Goal: Task Accomplishment & Management: Use online tool/utility

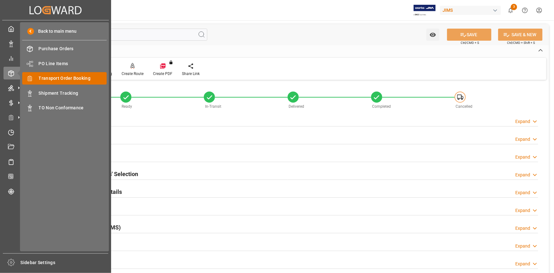
click at [56, 77] on span "Transport Order Booking" at bounding box center [73, 78] width 68 height 7
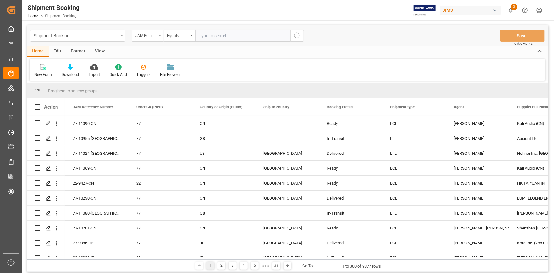
click at [208, 36] on input "text" at bounding box center [242, 36] width 95 height 12
type input "22-10878-CN"
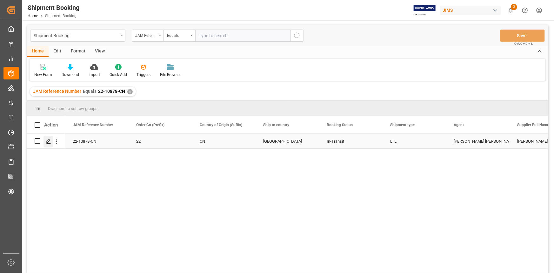
click at [48, 137] on div "Press SPACE to select this row." at bounding box center [48, 141] width 10 height 12
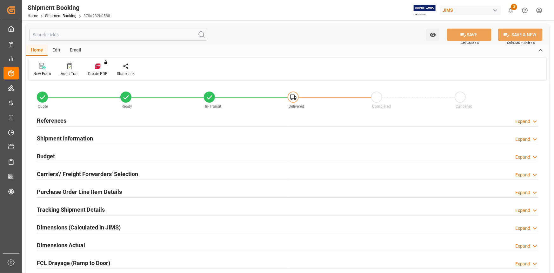
type input "0"
type input "[DATE]"
click at [89, 121] on div "References Expand" at bounding box center [287, 120] width 501 height 12
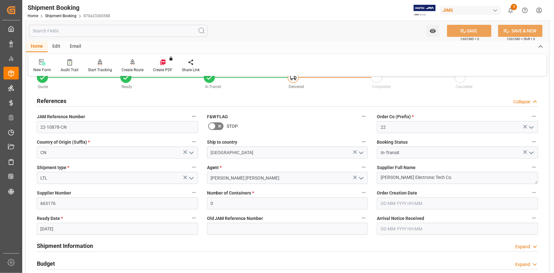
scroll to position [29, 0]
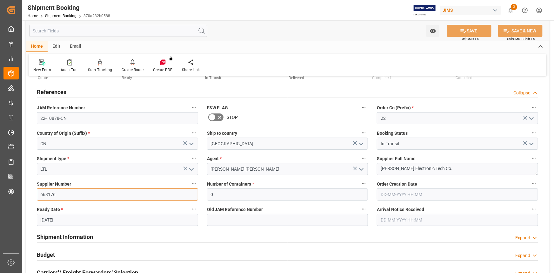
click at [59, 191] on input "663176" at bounding box center [117, 194] width 161 height 12
drag, startPoint x: 59, startPoint y: 191, endPoint x: 32, endPoint y: 192, distance: 27.0
click at [32, 192] on div "Quote Ready In-Transit Delivered Completed Cancelled References Collapse JAM Re…" at bounding box center [287, 250] width 523 height 394
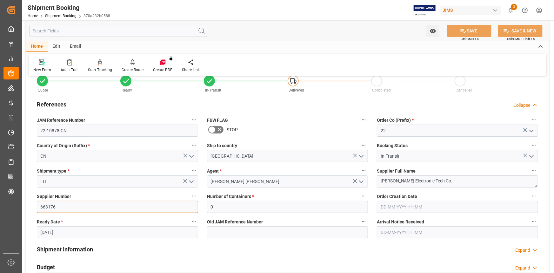
scroll to position [0, 0]
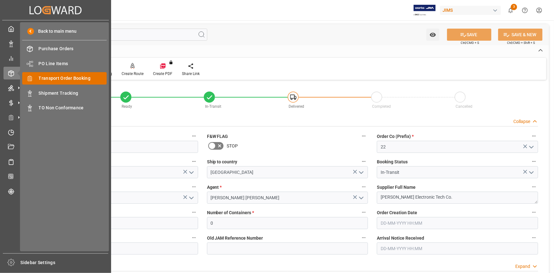
click at [53, 78] on span "Transport Order Booking" at bounding box center [73, 78] width 68 height 7
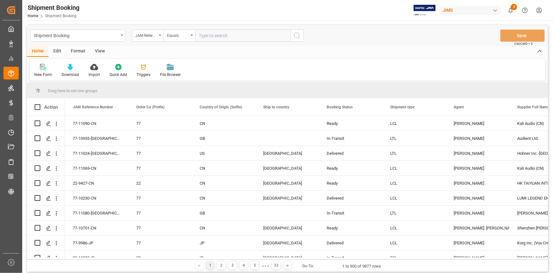
click at [210, 34] on input "text" at bounding box center [242, 36] width 95 height 12
type input "22-10820-cn"
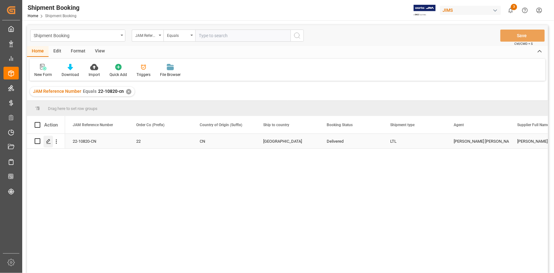
click at [49, 142] on icon "Press SPACE to select this row." at bounding box center [48, 141] width 5 height 5
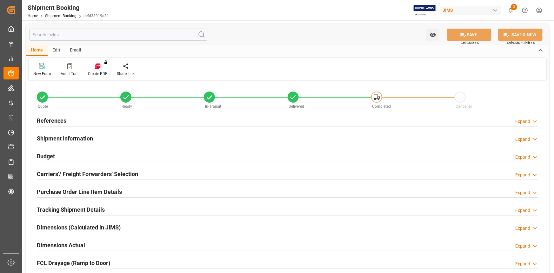
type input "0"
type input "[DATE]"
click at [95, 118] on div "References Expand" at bounding box center [287, 120] width 501 height 12
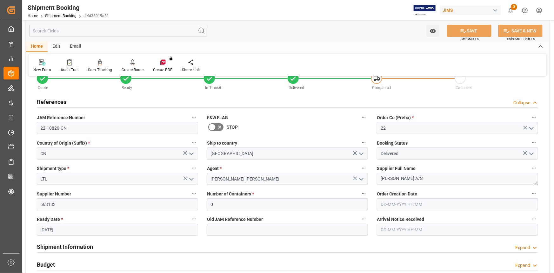
scroll to position [29, 0]
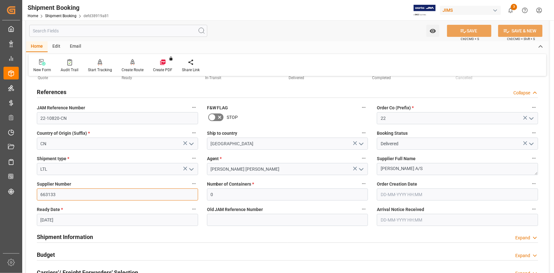
drag, startPoint x: 59, startPoint y: 194, endPoint x: 37, endPoint y: 195, distance: 22.2
click at [37, 195] on input "663133" at bounding box center [117, 194] width 161 height 12
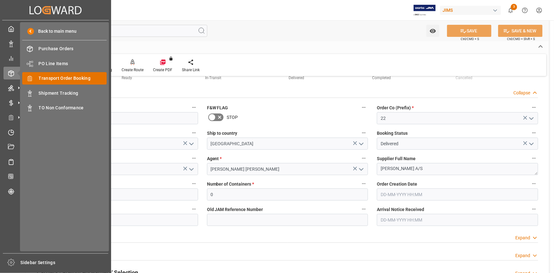
click at [71, 71] on div "Back to main menu Purchase Orders Purchase Orders PO Line Items PO Line Items T…" at bounding box center [64, 136] width 89 height 229
click at [71, 77] on span "Transport Order Booking" at bounding box center [73, 78] width 68 height 7
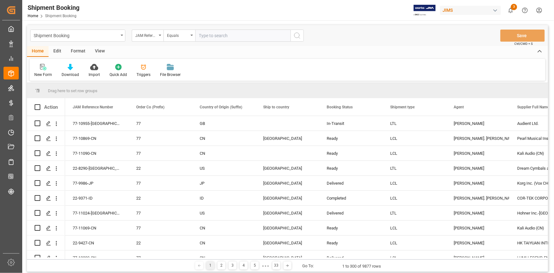
click at [208, 37] on input "text" at bounding box center [242, 36] width 95 height 12
click at [220, 37] on input "text" at bounding box center [242, 36] width 95 height 12
paste input "884188376498"
type input "884188376498"
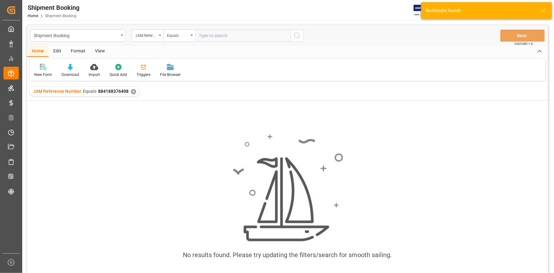
click at [131, 90] on div "✕" at bounding box center [133, 91] width 5 height 5
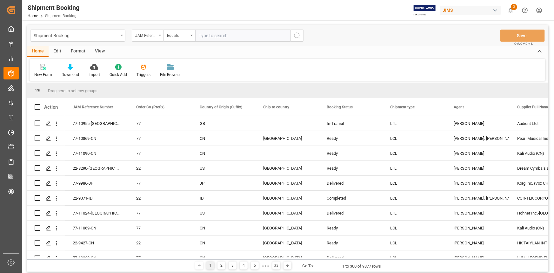
click at [216, 37] on input "text" at bounding box center [242, 36] width 95 height 12
paste input "22-10519-CN"
type input "22-10519-CN"
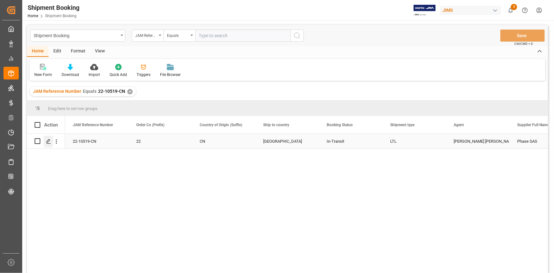
click at [48, 141] on icon "Press SPACE to select this row." at bounding box center [48, 141] width 5 height 5
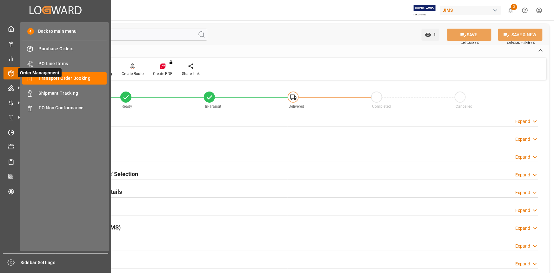
click at [44, 76] on span "Order Management" at bounding box center [40, 72] width 44 height 9
click at [66, 79] on span "Transport Order Booking" at bounding box center [73, 78] width 68 height 7
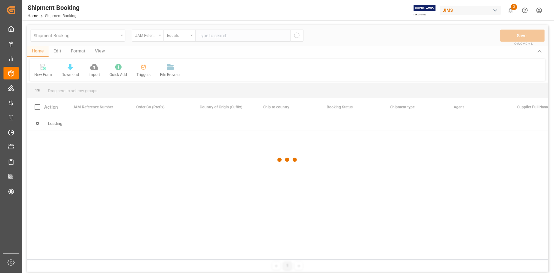
click at [206, 37] on div at bounding box center [287, 159] width 521 height 269
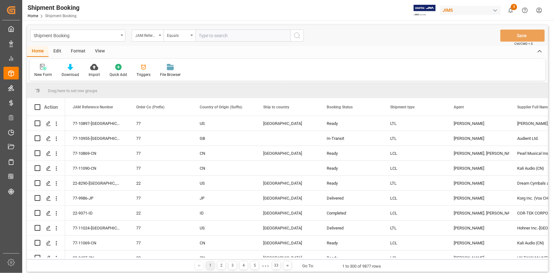
click at [206, 35] on input "text" at bounding box center [242, 36] width 95 height 12
paste input "22-10066-DE"
type input "22-10066-DE"
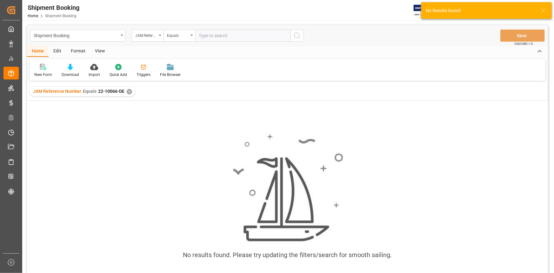
click at [127, 91] on div "✕" at bounding box center [129, 91] width 5 height 5
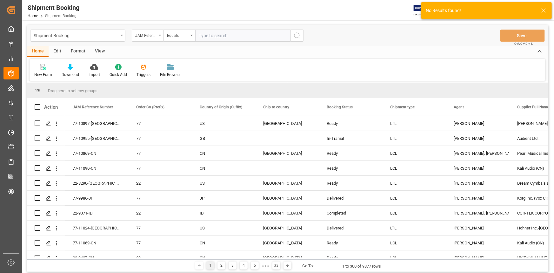
click at [214, 36] on input "text" at bounding box center [242, 36] width 95 height 12
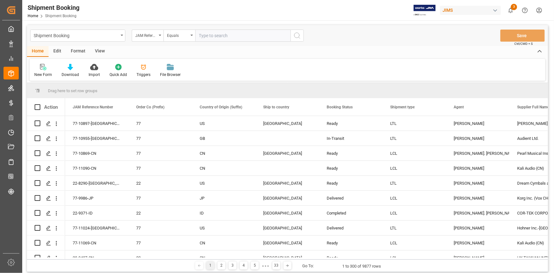
paste input "22-10066-DE"
type input "22-10066-DE"
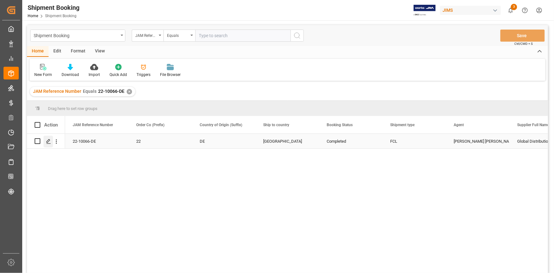
click at [49, 141] on polygon "Press SPACE to select this row." at bounding box center [48, 140] width 3 height 3
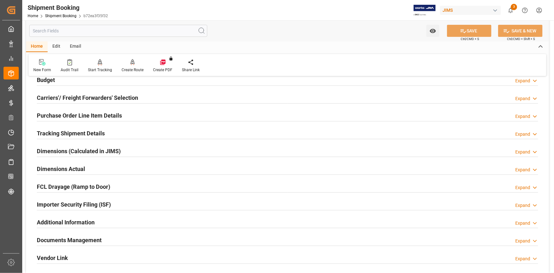
scroll to position [86, 0]
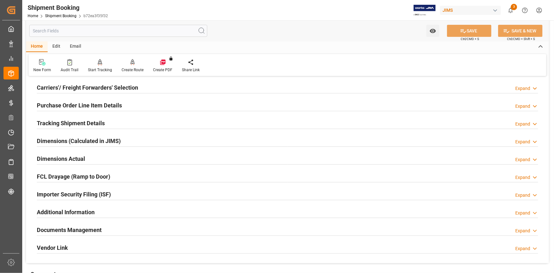
click at [114, 228] on div "Documents Management Expand" at bounding box center [287, 229] width 501 height 12
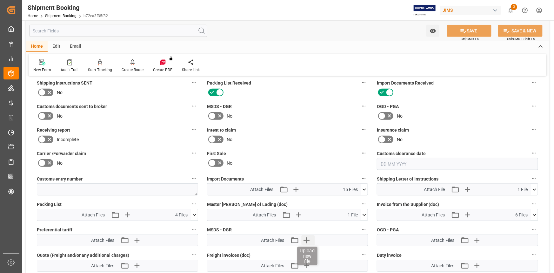
scroll to position [288, 0]
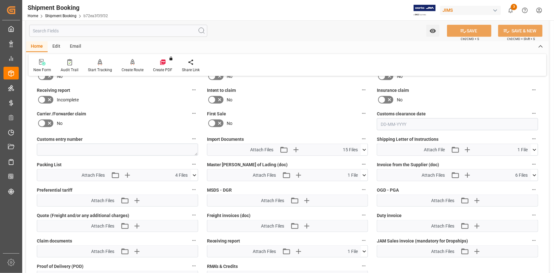
click at [366, 146] on icon at bounding box center [364, 149] width 7 height 7
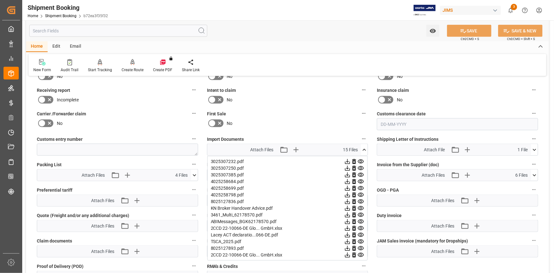
scroll to position [260, 0]
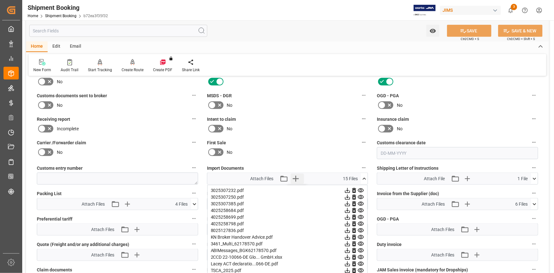
click at [296, 177] on icon "button" at bounding box center [296, 178] width 6 height 6
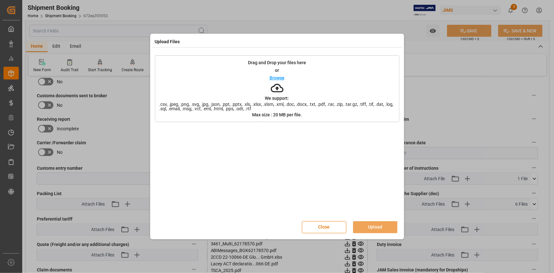
click at [279, 78] on p "Browse" at bounding box center [276, 78] width 15 height 4
click at [373, 224] on button "Upload" at bounding box center [375, 227] width 44 height 12
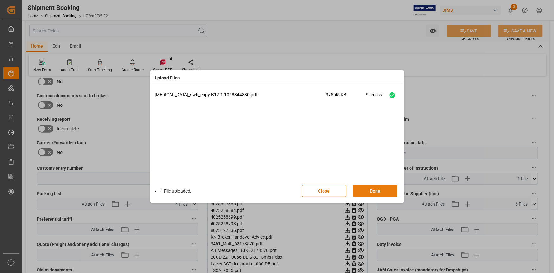
click at [376, 191] on button "Done" at bounding box center [375, 191] width 44 height 12
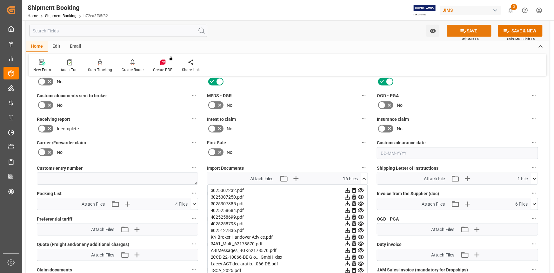
click at [465, 26] on button "SAVE" at bounding box center [469, 31] width 44 height 12
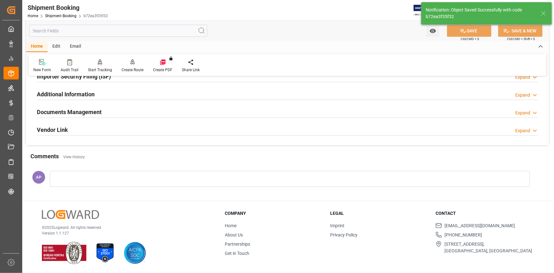
scroll to position [203, 0]
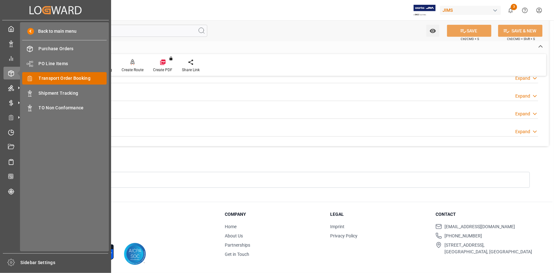
click at [69, 78] on span "Transport Order Booking" at bounding box center [73, 78] width 68 height 7
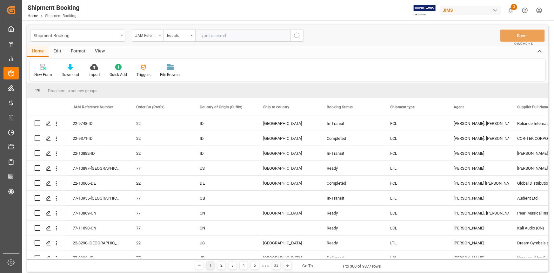
click at [204, 35] on input "text" at bounding box center [242, 36] width 95 height 12
type input "22-10916-MX"
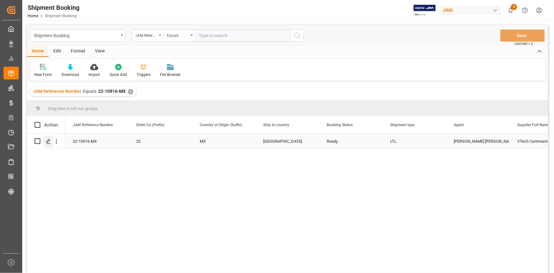
click at [50, 142] on icon "Press SPACE to select this row." at bounding box center [48, 141] width 5 height 5
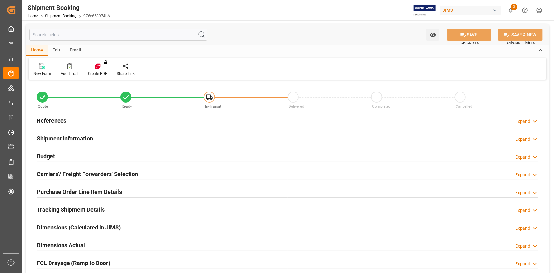
type input "0"
type input "[DATE]"
click at [94, 121] on div "References Expand" at bounding box center [287, 120] width 501 height 12
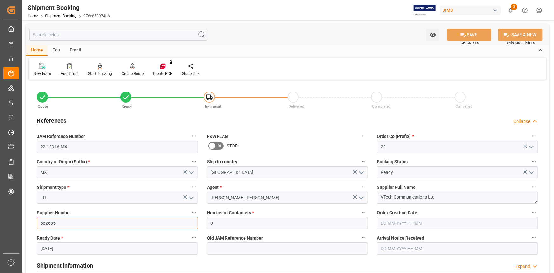
drag, startPoint x: 60, startPoint y: 223, endPoint x: 30, endPoint y: 222, distance: 30.8
drag, startPoint x: 378, startPoint y: 195, endPoint x: 360, endPoint y: 195, distance: 17.5
drag, startPoint x: 60, startPoint y: 220, endPoint x: 32, endPoint y: 222, distance: 27.4
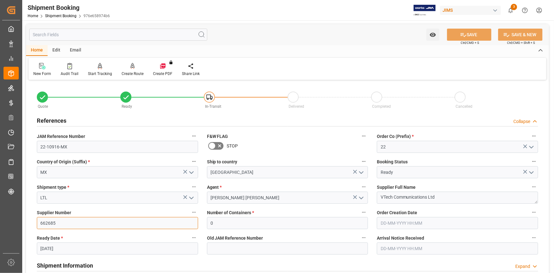
click at [32, 222] on div "Supplier Number 662685" at bounding box center [117, 218] width 170 height 25
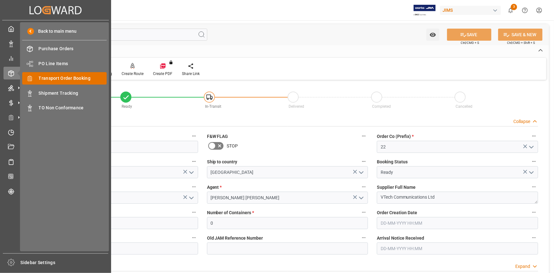
click at [59, 80] on span "Transport Order Booking" at bounding box center [73, 78] width 68 height 7
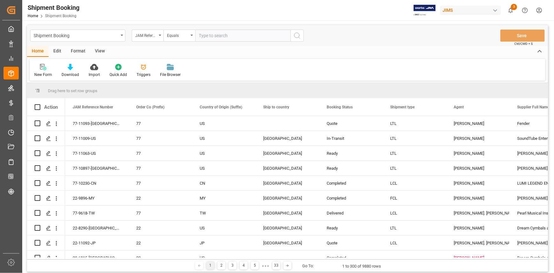
click at [215, 36] on input "text" at bounding box center [242, 36] width 95 height 12
paste input "22-10323-GB"
type input "22-10323-GB"
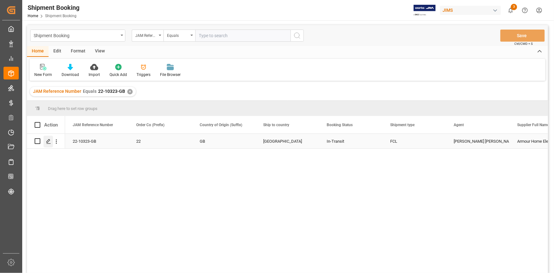
click at [46, 140] on icon "Press SPACE to select this row." at bounding box center [48, 141] width 5 height 5
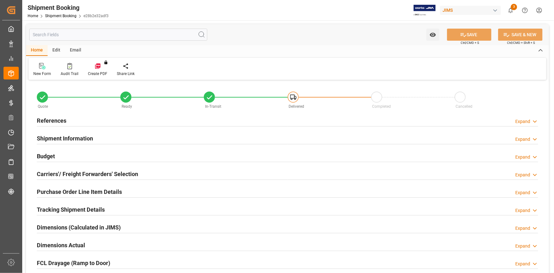
type input "1"
type input "76"
type input "30-07-2025"
click at [99, 137] on div "Shipment Information Expand" at bounding box center [287, 138] width 501 height 12
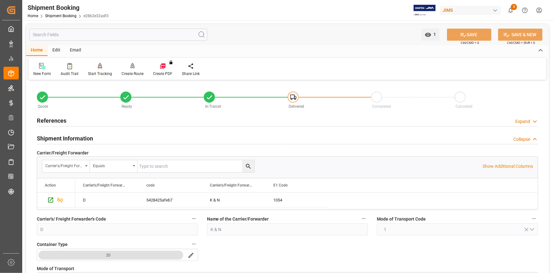
click at [84, 121] on div "References Expand" at bounding box center [287, 120] width 501 height 12
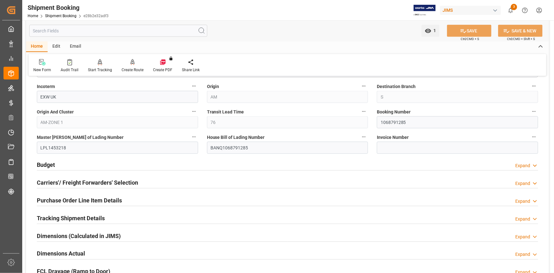
click at [70, 161] on div "Budget Expand" at bounding box center [287, 164] width 501 height 12
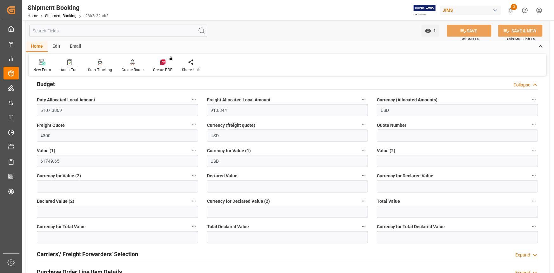
scroll to position [461, 0]
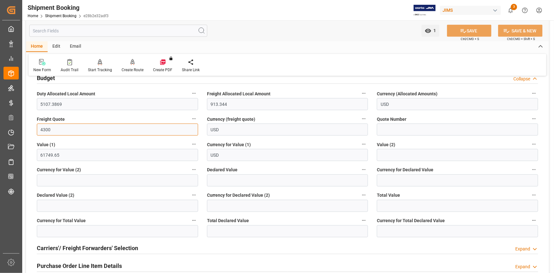
drag, startPoint x: 54, startPoint y: 128, endPoint x: 31, endPoint y: 128, distance: 22.5
click at [31, 128] on div "Quote Ready In-Transit Delivered Completed Cancelled References Collapse JAM Re…" at bounding box center [287, 21] width 523 height 803
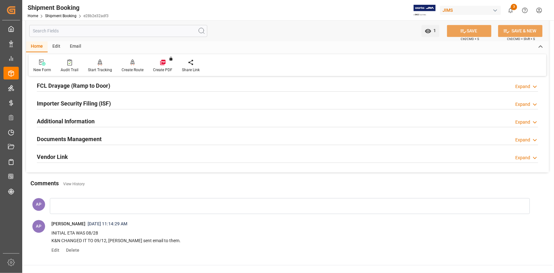
scroll to position [689, 0]
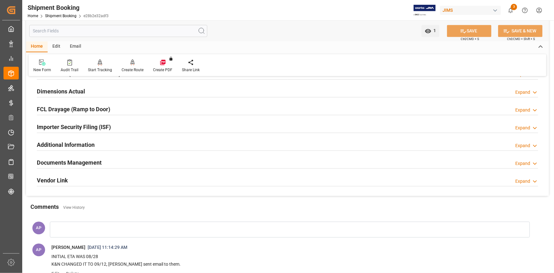
click at [119, 156] on div "Documents Management Expand" at bounding box center [287, 162] width 501 height 12
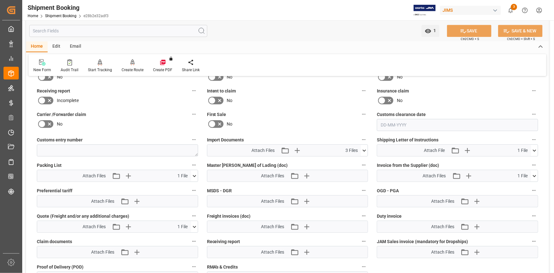
scroll to position [834, 0]
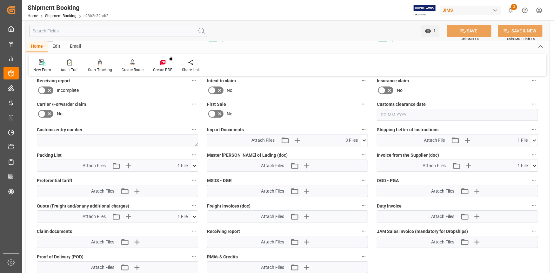
click at [196, 215] on icon at bounding box center [194, 216] width 7 height 7
click at [178, 227] on icon at bounding box center [177, 228] width 5 height 5
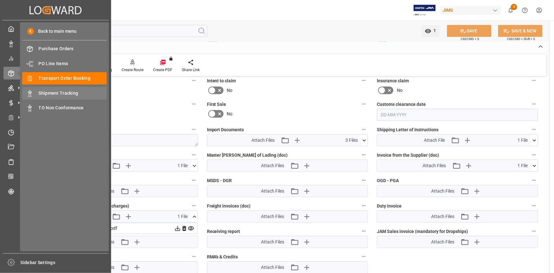
click at [57, 93] on span "Shipment Tracking" at bounding box center [73, 93] width 68 height 7
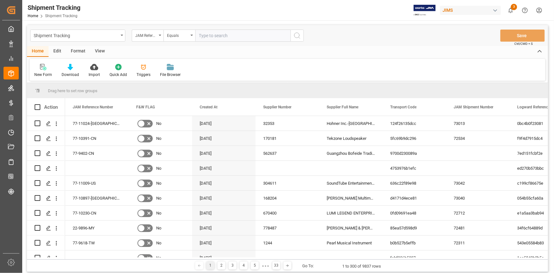
click at [210, 36] on input "text" at bounding box center [242, 36] width 95 height 12
type input "22-10519-CN"
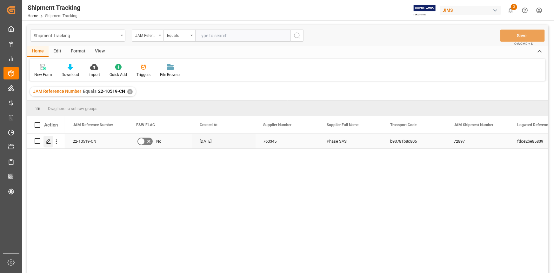
click at [49, 141] on polygon "Press SPACE to select this row." at bounding box center [48, 140] width 3 height 3
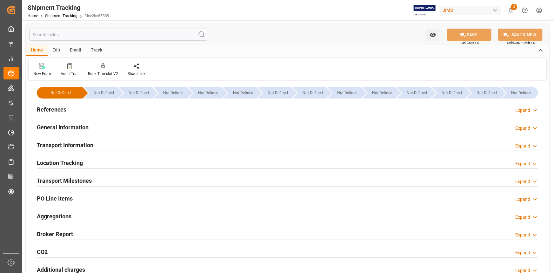
click at [109, 176] on div "Transport Milestones Expand" at bounding box center [287, 180] width 501 height 12
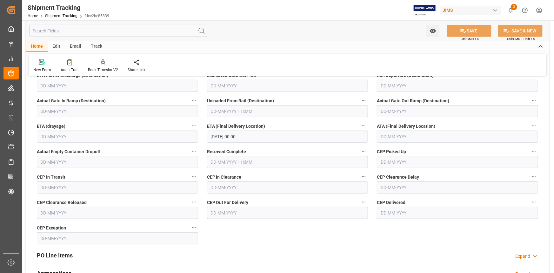
scroll to position [173, 0]
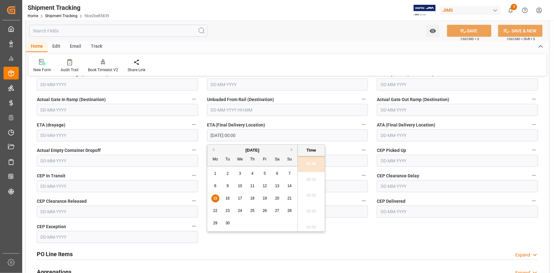
click at [253, 138] on input "15-09-2025 00:00" at bounding box center [287, 135] width 161 height 12
click at [218, 209] on div "22" at bounding box center [215, 211] width 8 height 8
type input "22-09-2025 00:00"
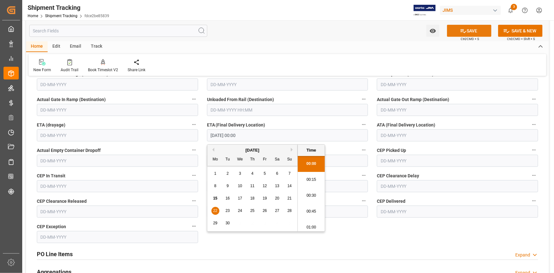
click at [466, 32] on button "SAVE" at bounding box center [469, 31] width 44 height 12
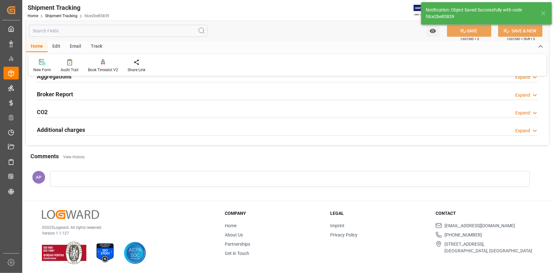
scroll to position [0, 0]
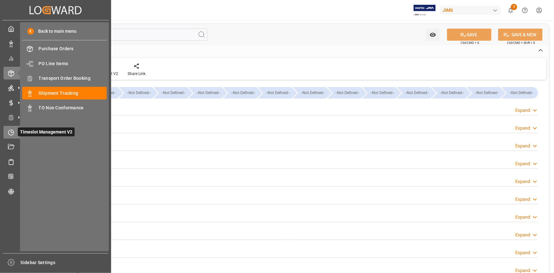
click at [11, 130] on icon at bounding box center [12, 130] width 3 height 3
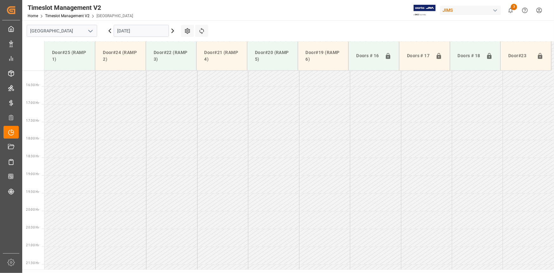
scroll to position [571, 0]
click at [92, 30] on polyline "open menu" at bounding box center [91, 31] width 4 height 2
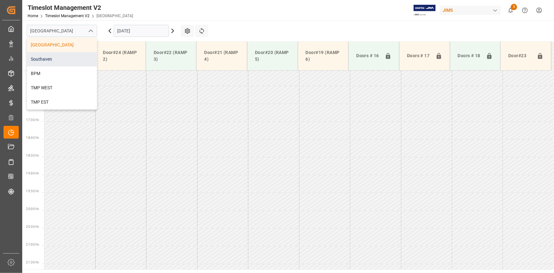
click at [67, 57] on div "Southaven" at bounding box center [62, 59] width 70 height 14
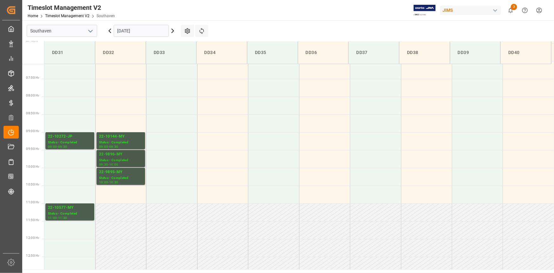
scroll to position [247, 0]
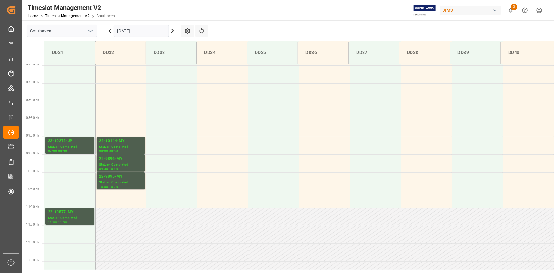
click at [141, 32] on input "15-09-2025" at bounding box center [141, 31] width 55 height 12
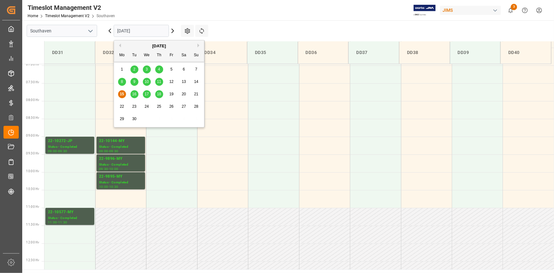
click at [136, 93] on span "16" at bounding box center [134, 94] width 4 height 4
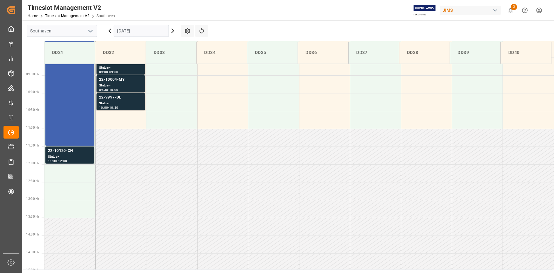
scroll to position [276, 0]
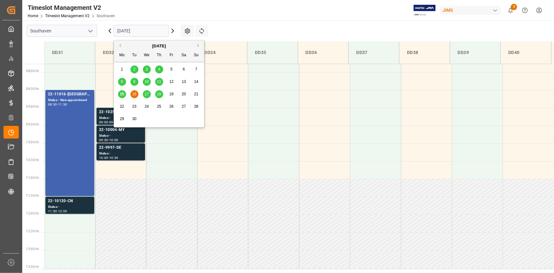
click at [150, 30] on input "16-09-2025" at bounding box center [141, 31] width 55 height 12
click at [146, 92] on span "17" at bounding box center [146, 94] width 4 height 4
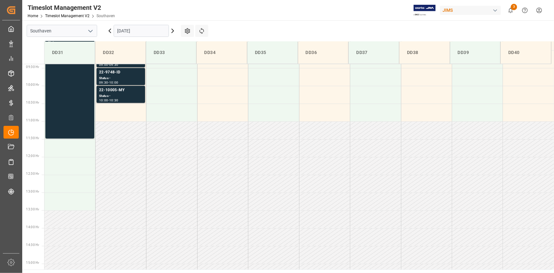
scroll to position [247, 0]
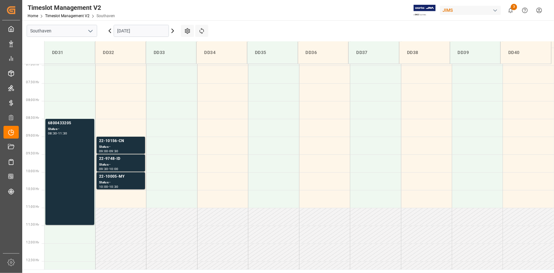
click at [139, 30] on input "17-09-2025" at bounding box center [141, 31] width 55 height 12
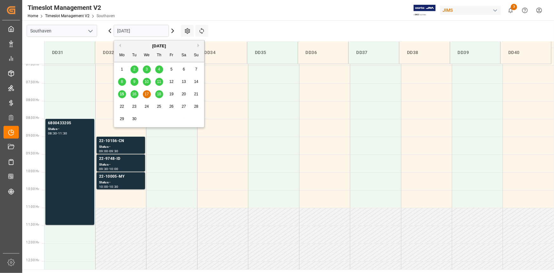
click at [156, 96] on div "18" at bounding box center [159, 94] width 8 height 8
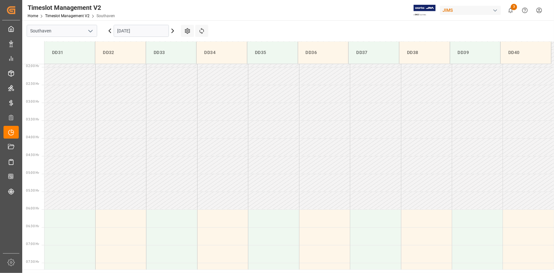
scroll to position [12, 0]
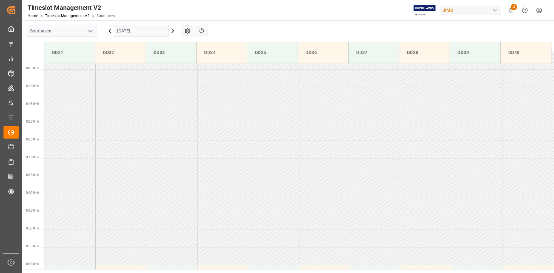
click at [139, 28] on input "18-09-2025" at bounding box center [141, 31] width 55 height 12
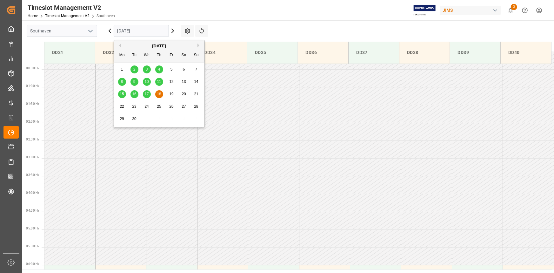
click at [134, 93] on span "16" at bounding box center [134, 94] width 4 height 4
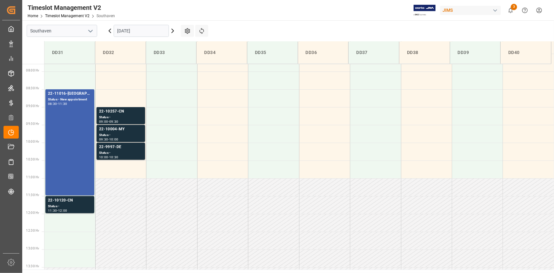
scroll to position [225, 0]
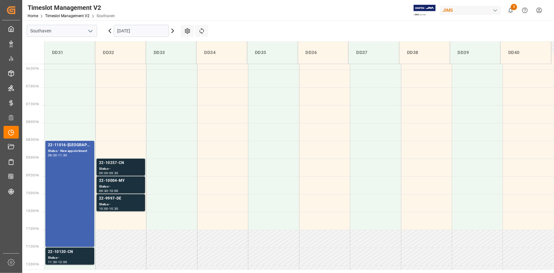
click at [124, 163] on div "22-10257-CN" at bounding box center [120, 163] width 43 height 6
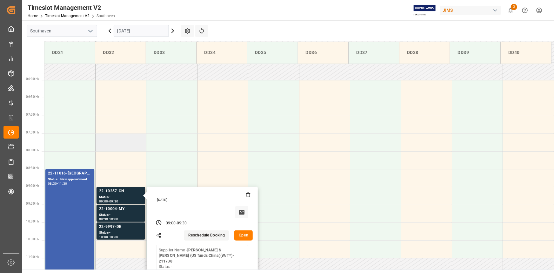
scroll to position [197, 0]
click at [139, 31] on input "16-09-2025" at bounding box center [141, 31] width 55 height 12
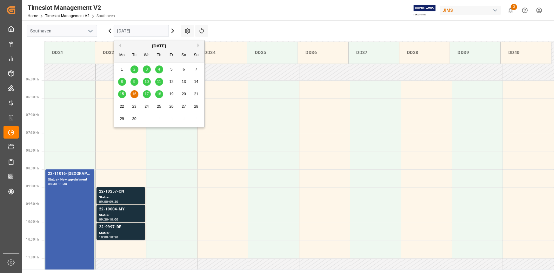
click at [123, 93] on span "15" at bounding box center [122, 94] width 4 height 4
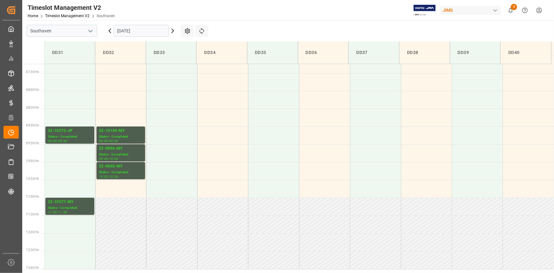
scroll to position [240, 0]
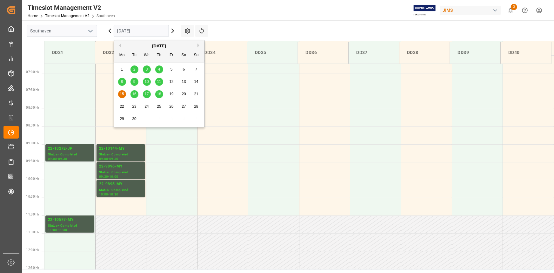
click at [139, 32] on input "15-09-2025" at bounding box center [141, 31] width 55 height 12
click at [135, 94] on span "16" at bounding box center [134, 94] width 4 height 4
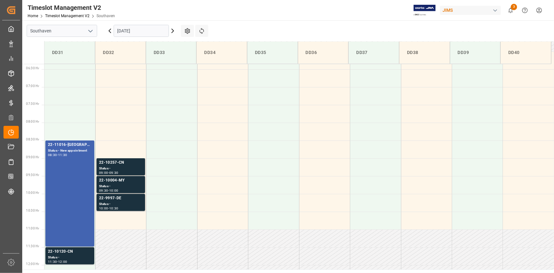
scroll to position [225, 0]
click at [157, 30] on input "16-09-2025" at bounding box center [141, 31] width 55 height 12
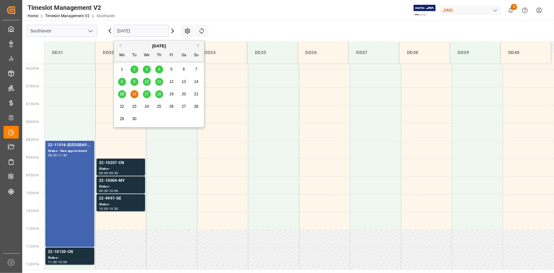
click at [148, 95] on span "17" at bounding box center [146, 94] width 4 height 4
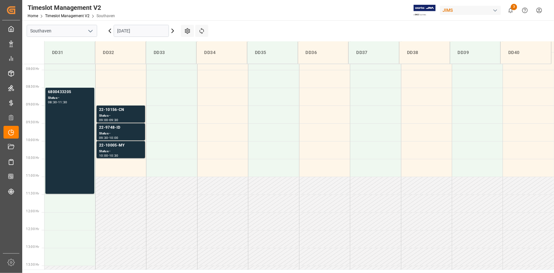
scroll to position [276, 0]
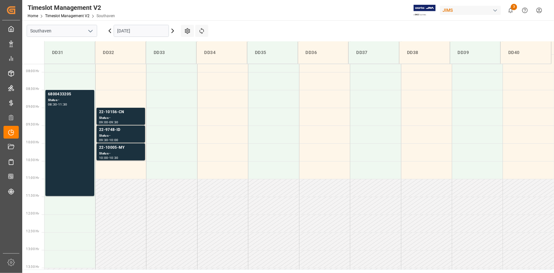
click at [132, 32] on input "17-09-2025" at bounding box center [141, 31] width 55 height 12
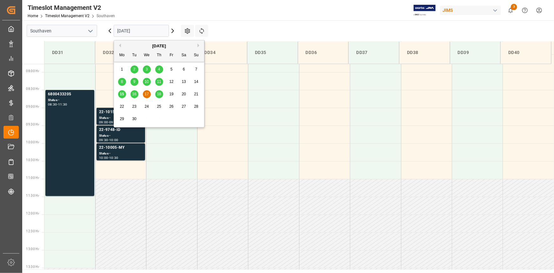
click at [135, 92] on span "16" at bounding box center [134, 94] width 4 height 4
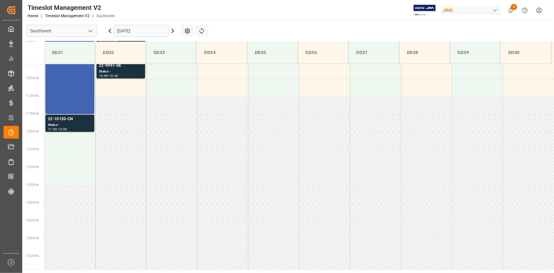
scroll to position [305, 0]
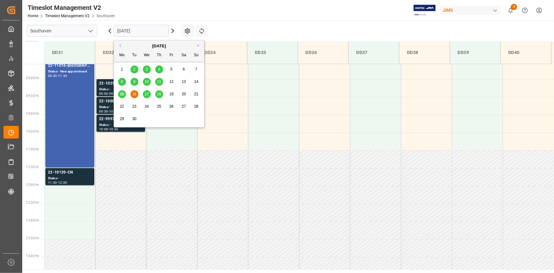
click at [146, 30] on input "16-09-2025" at bounding box center [141, 31] width 55 height 12
click at [149, 95] on div "17" at bounding box center [147, 94] width 8 height 8
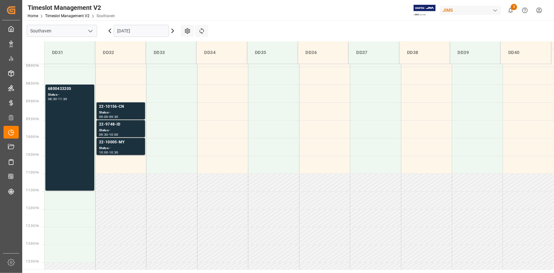
scroll to position [247, 0]
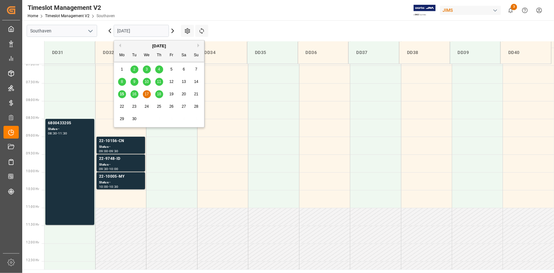
click at [135, 30] on input "17-09-2025" at bounding box center [141, 31] width 55 height 12
click at [158, 94] on span "18" at bounding box center [159, 94] width 4 height 4
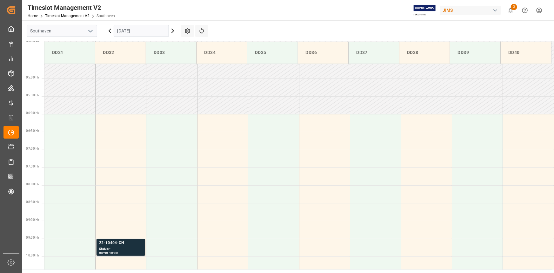
scroll to position [235, 0]
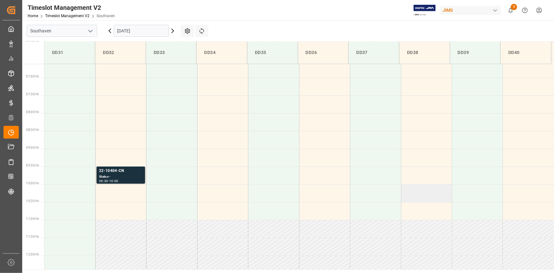
click at [411, 194] on td at bounding box center [426, 193] width 51 height 18
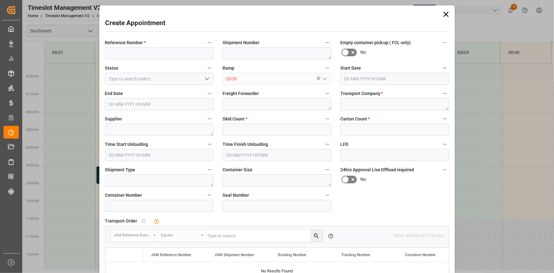
type input "18-09-2025 10:00"
type input "18-09-2025 10:30"
click at [447, 13] on icon at bounding box center [445, 14] width 9 height 9
